Goal: Transaction & Acquisition: Purchase product/service

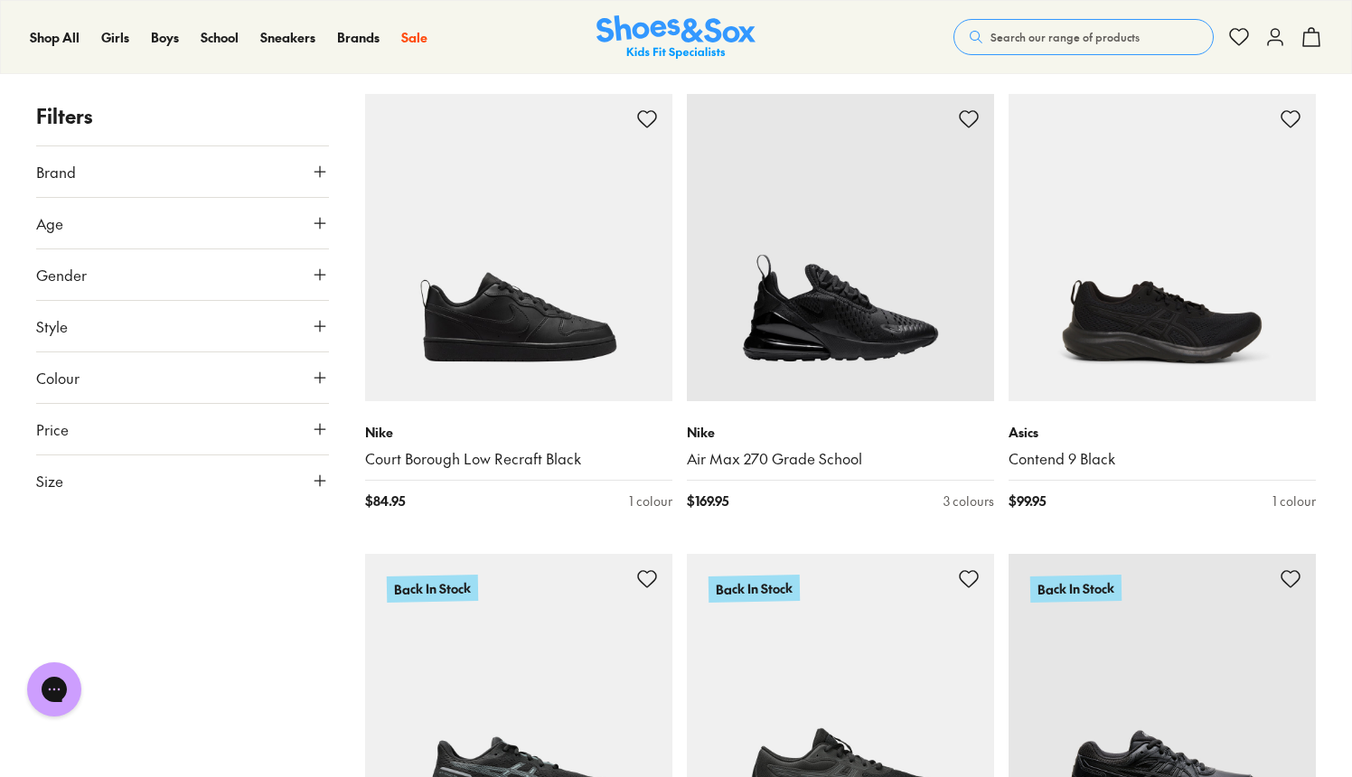
click at [322, 325] on icon at bounding box center [320, 326] width 18 height 18
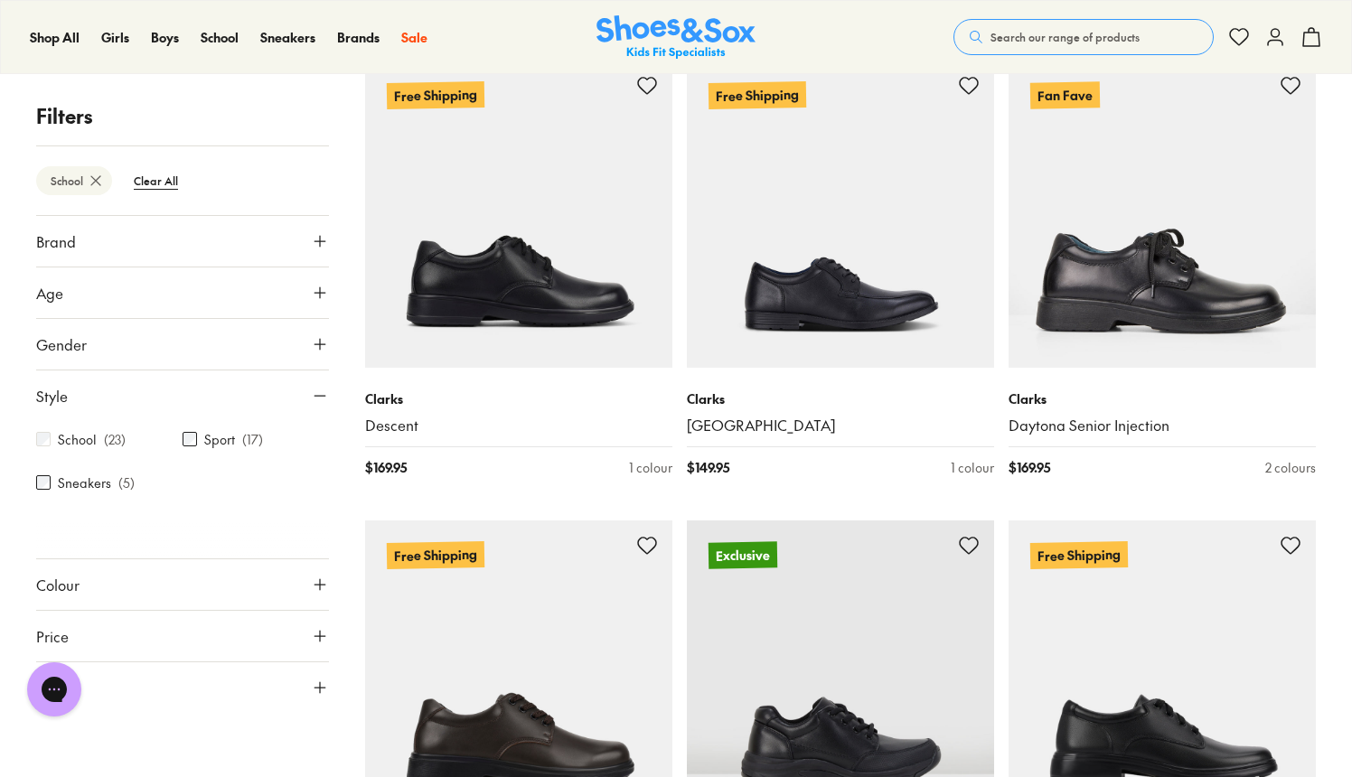
scroll to position [686, 0]
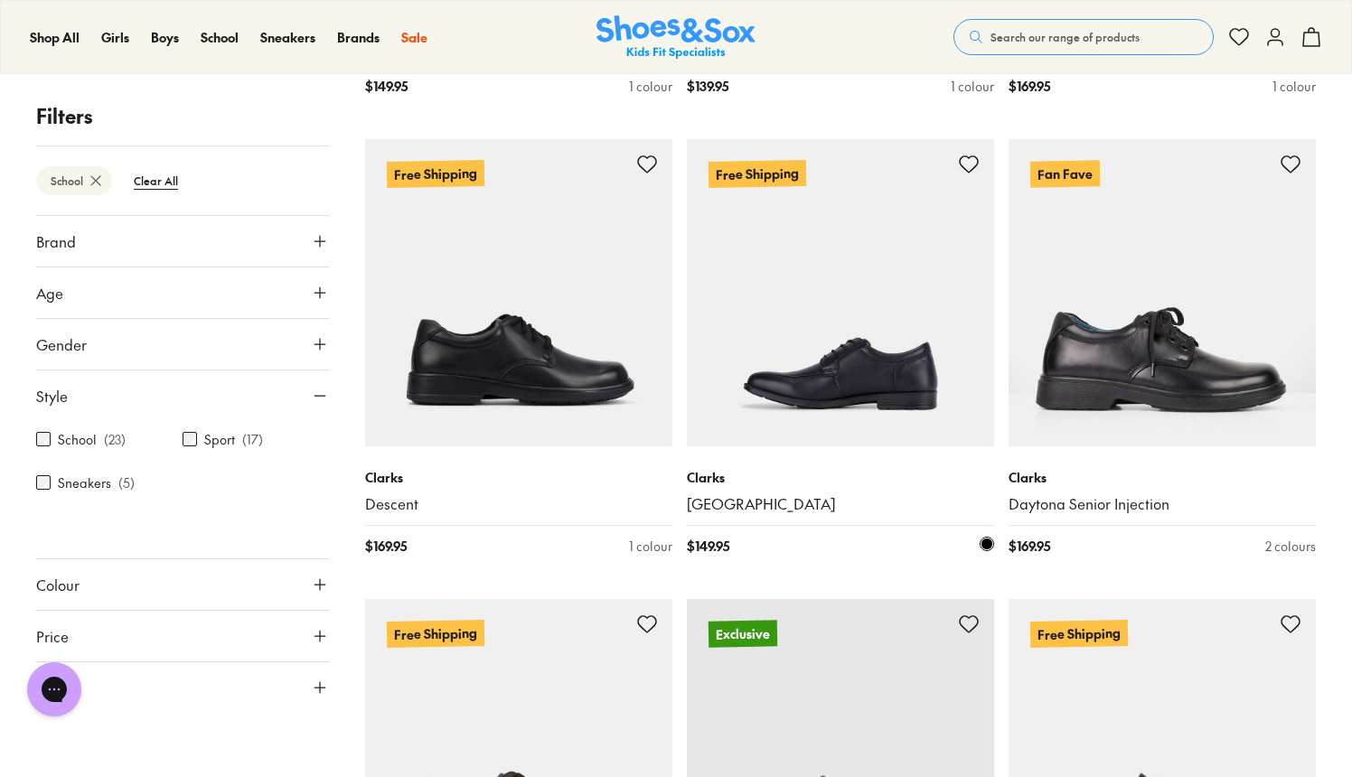
click at [900, 383] on img at bounding box center [840, 292] width 307 height 307
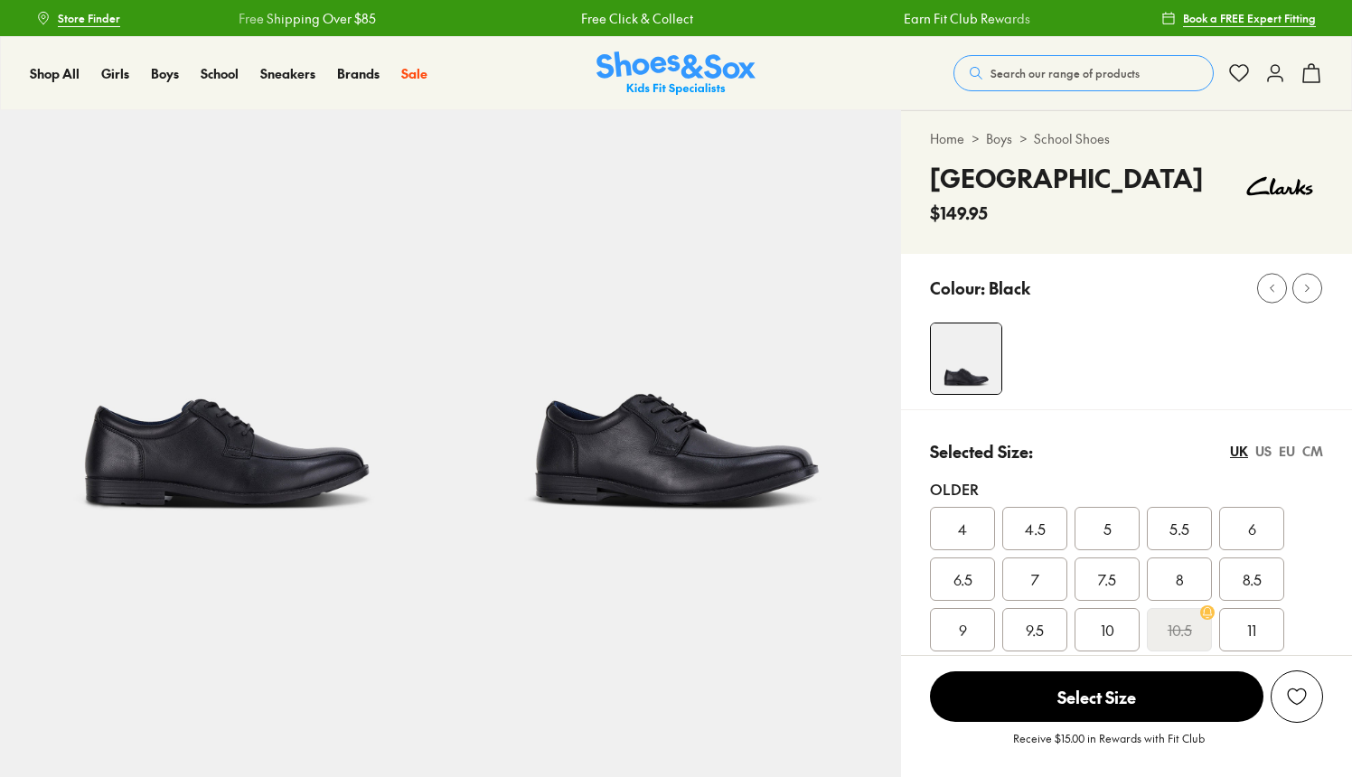
click at [766, 467] on img at bounding box center [676, 335] width 451 height 451
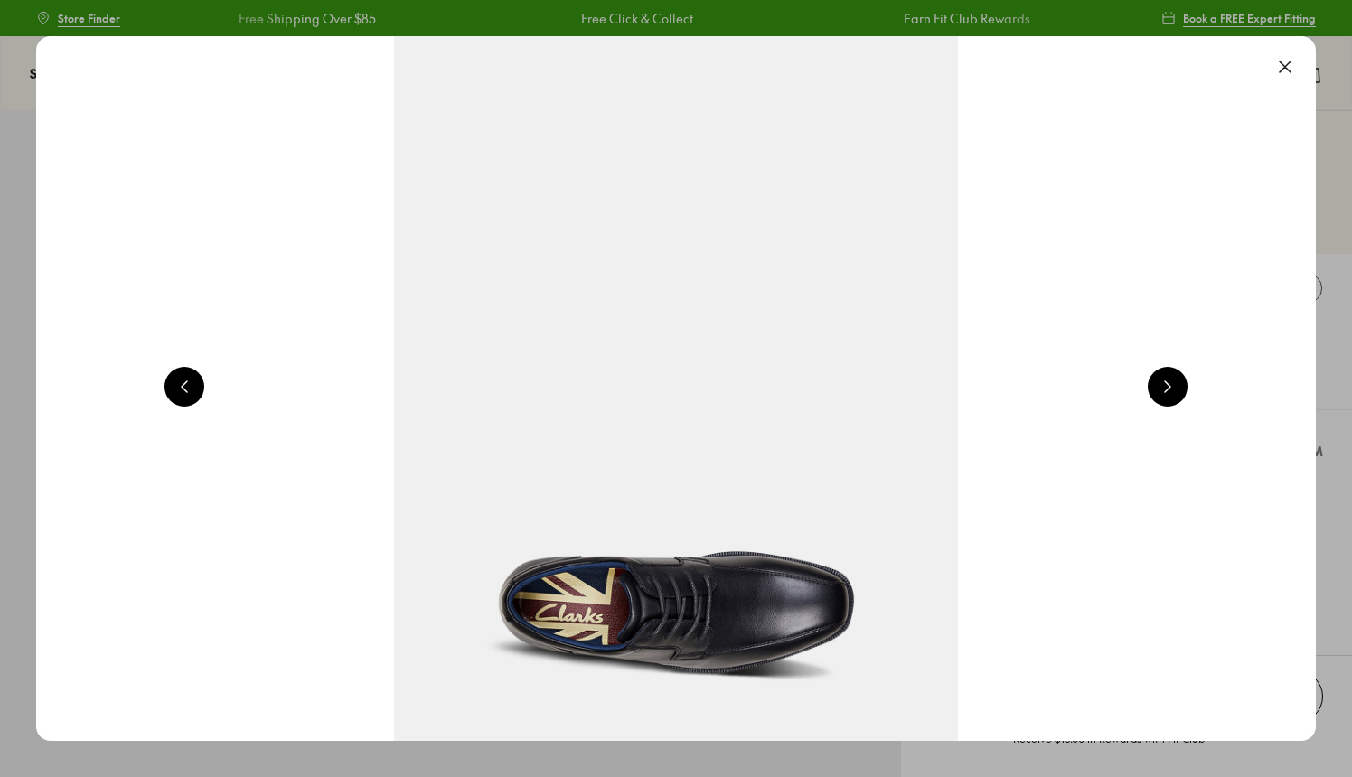
scroll to position [0, 2574]
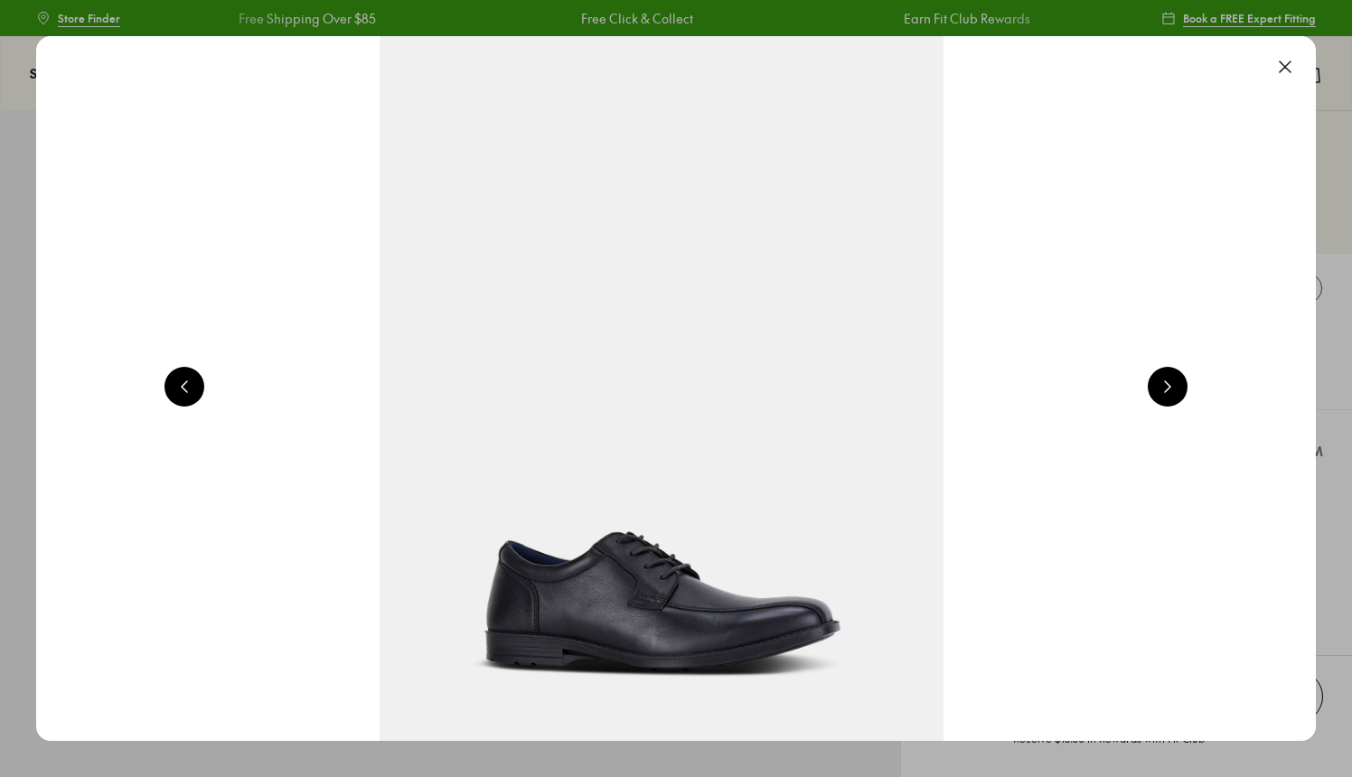
click at [1171, 382] on button at bounding box center [1168, 387] width 40 height 40
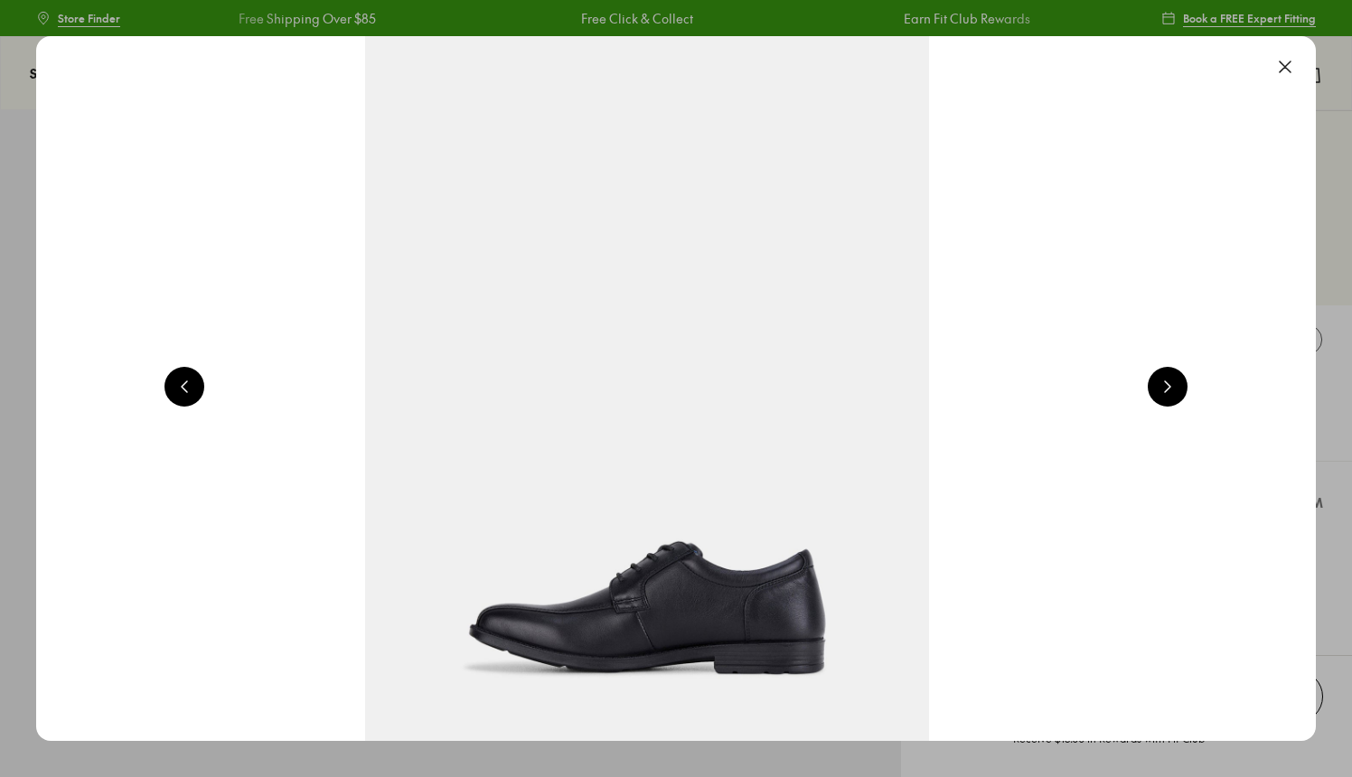
select select "*"
click at [1294, 61] on button at bounding box center [1285, 67] width 40 height 40
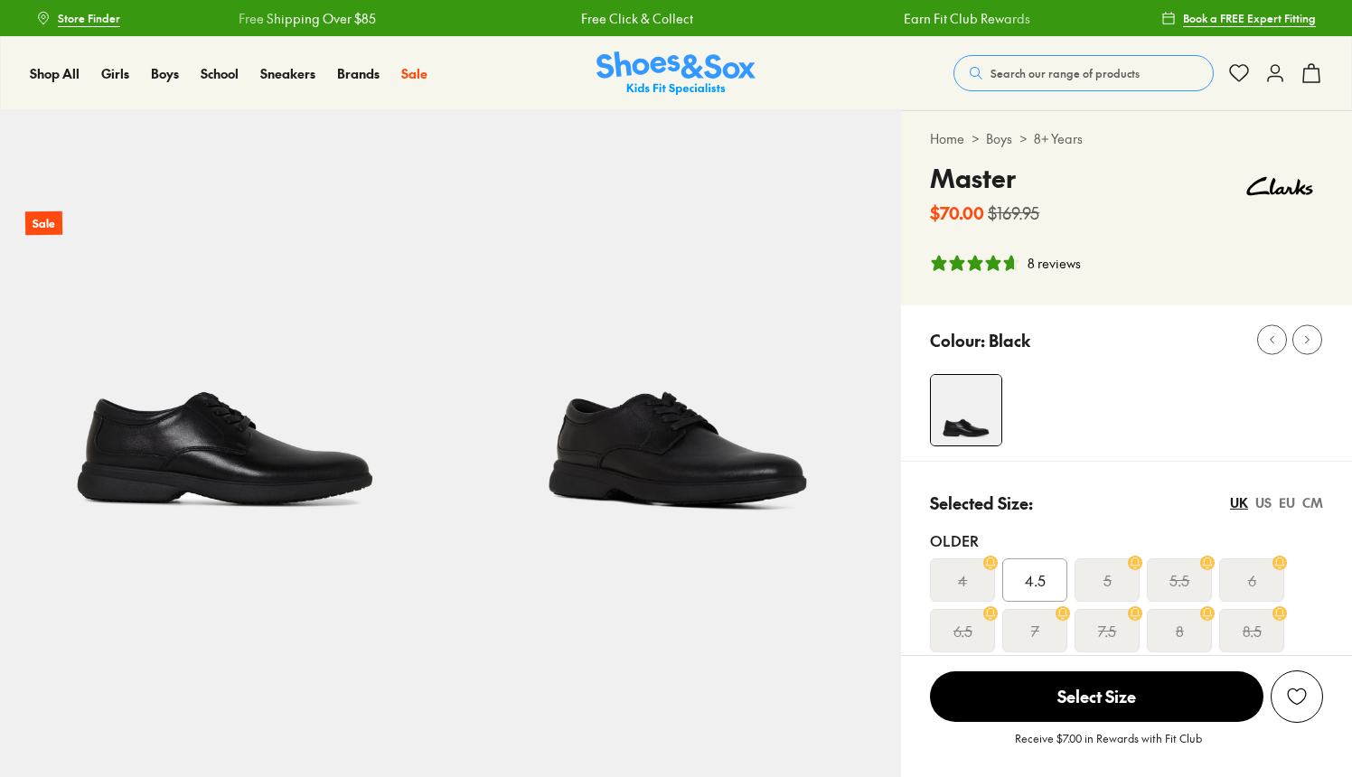
click at [1258, 504] on div "US" at bounding box center [1263, 503] width 16 height 19
